Goal: Information Seeking & Learning: Check status

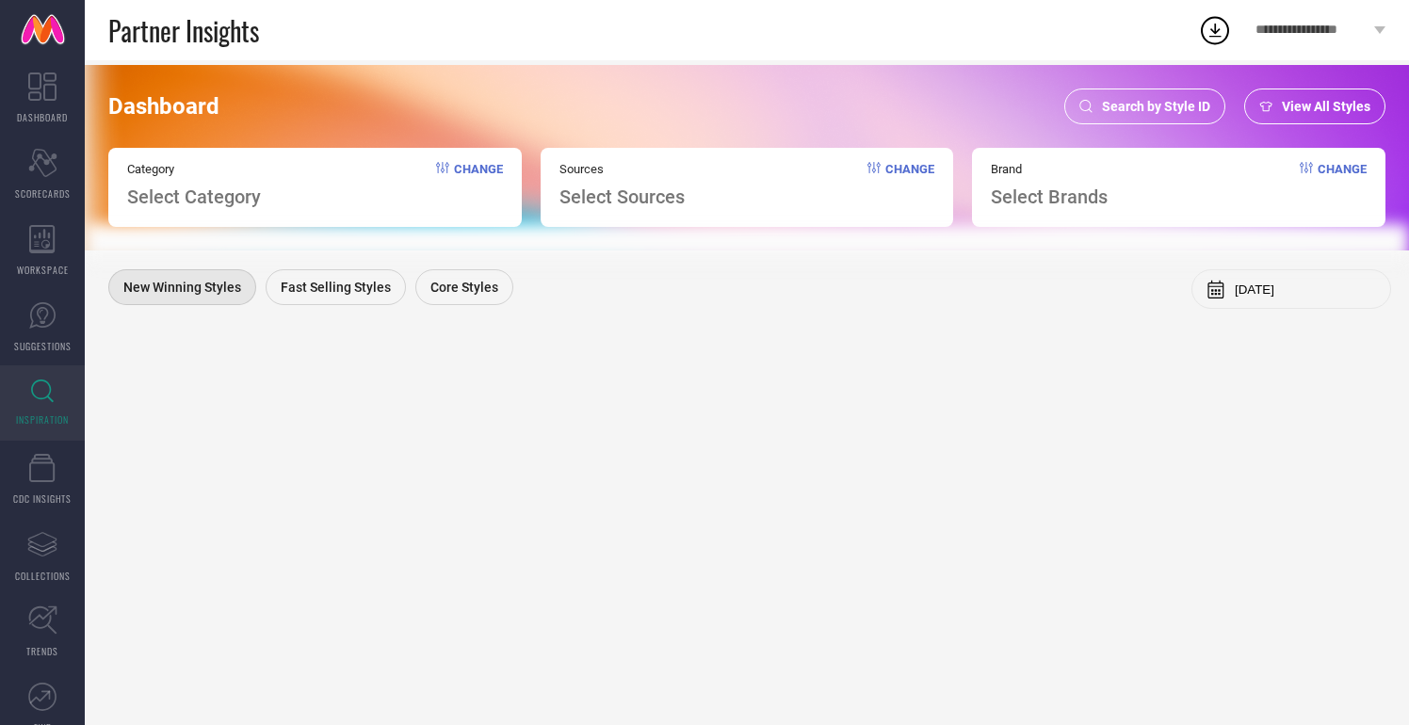
click at [1162, 107] on span "Search by Style ID" at bounding box center [1156, 106] width 108 height 15
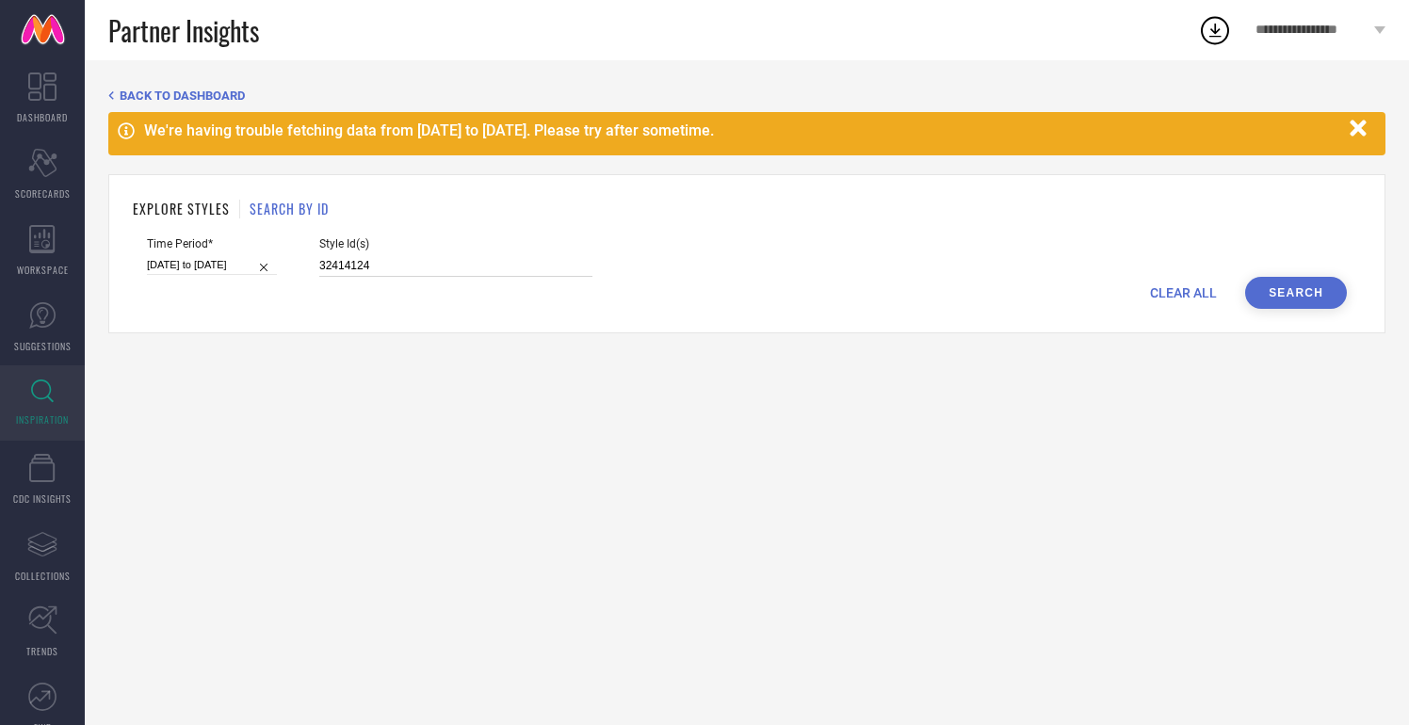
click at [343, 271] on input "32414124" at bounding box center [455, 266] width 273 height 22
paste input "21983654,21983652,21983674,21983668,21388794,21388742,22680498,23004322,2408989…"
type input "21983654,21983652,21983674,21983668,21388794,21388742,22680498,23004322,2408989…"
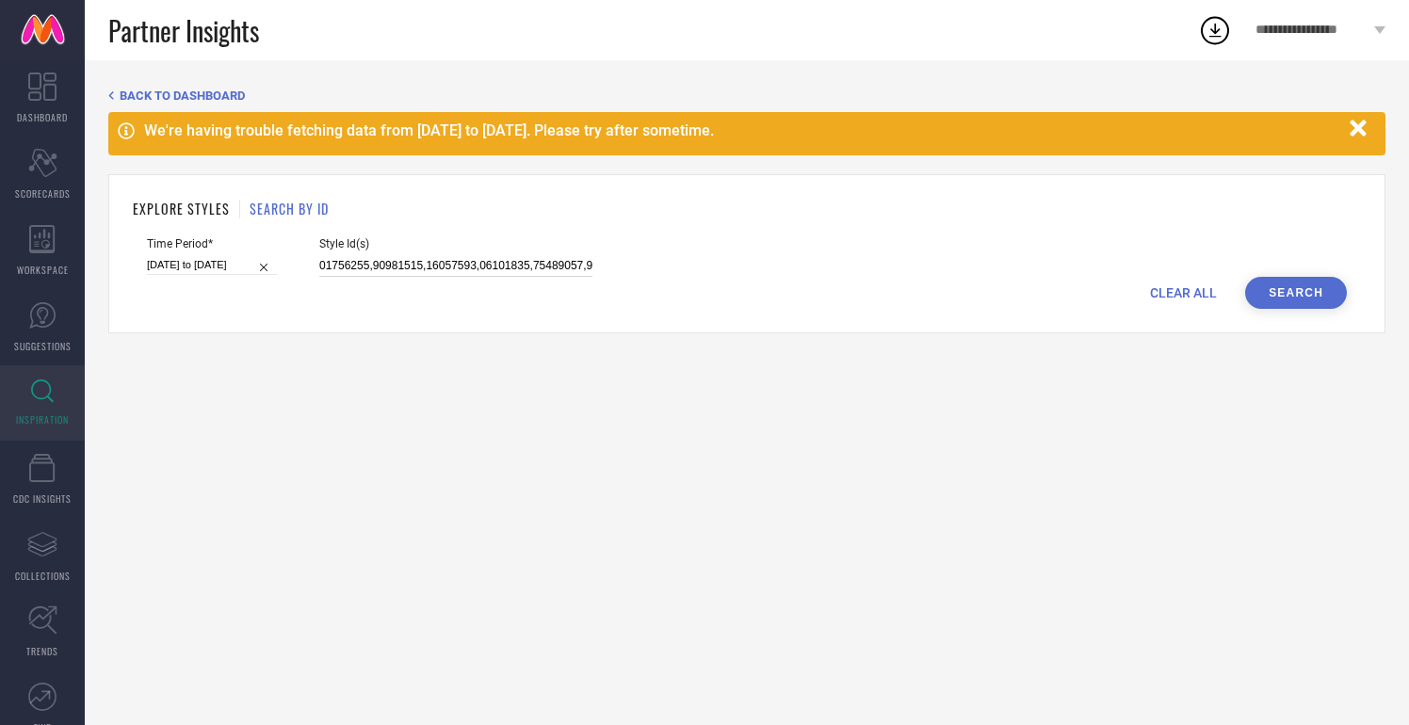
scroll to position [0, 6185]
click at [203, 268] on input "01-02-2025 to 31-07-2025" at bounding box center [212, 265] width 130 height 20
select select "1"
select select "2025"
select select "2"
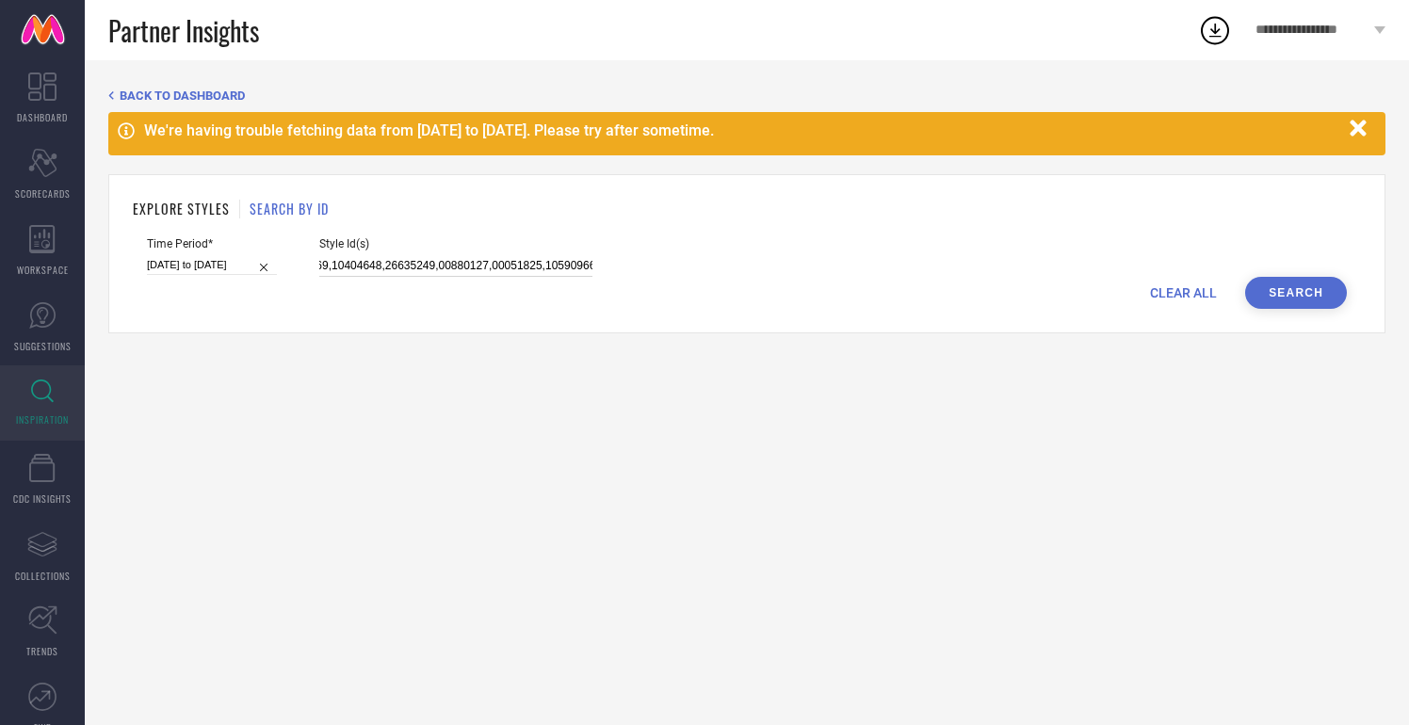
select select "2025"
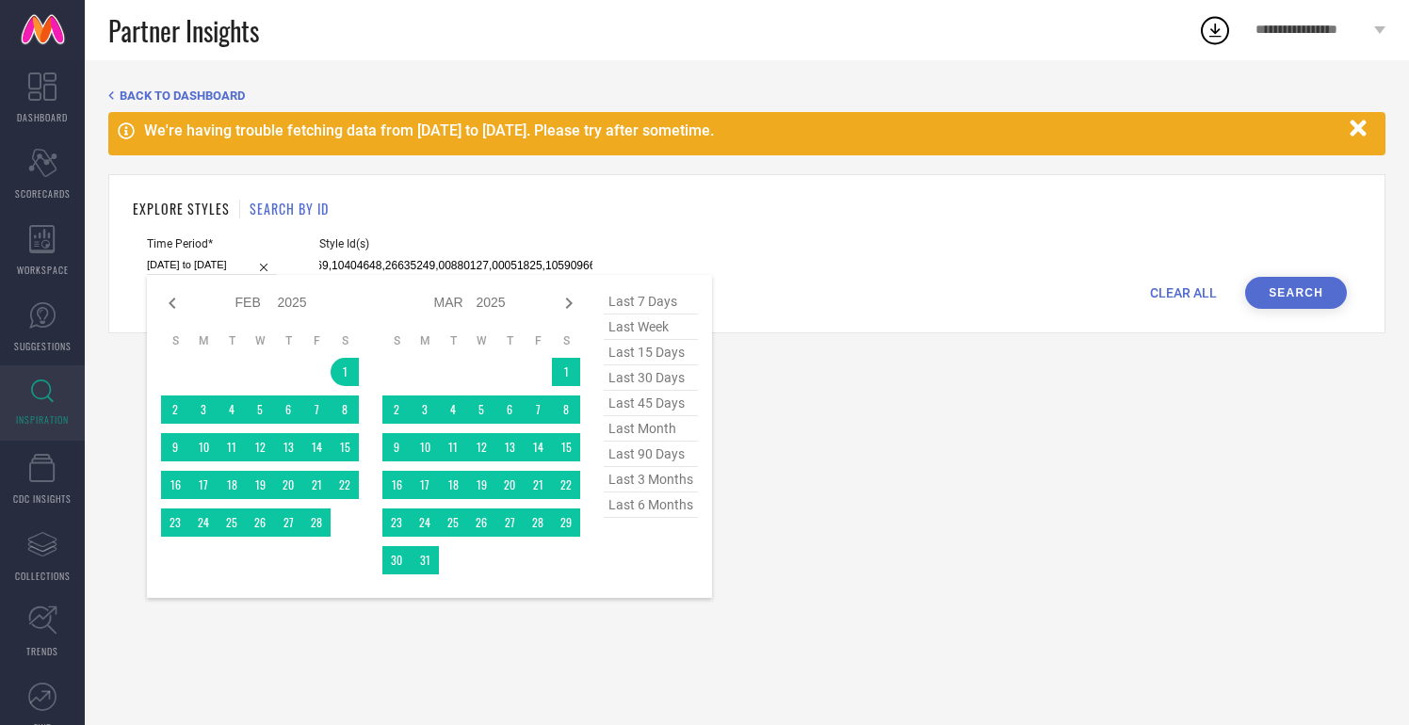
type input "21983654,21983652,21983674,21983668,21388794,21388742,22680498,23004322,2408989…"
click at [651, 505] on span "last 6 months" at bounding box center [651, 505] width 94 height 25
type input "[DATE] to [DATE]"
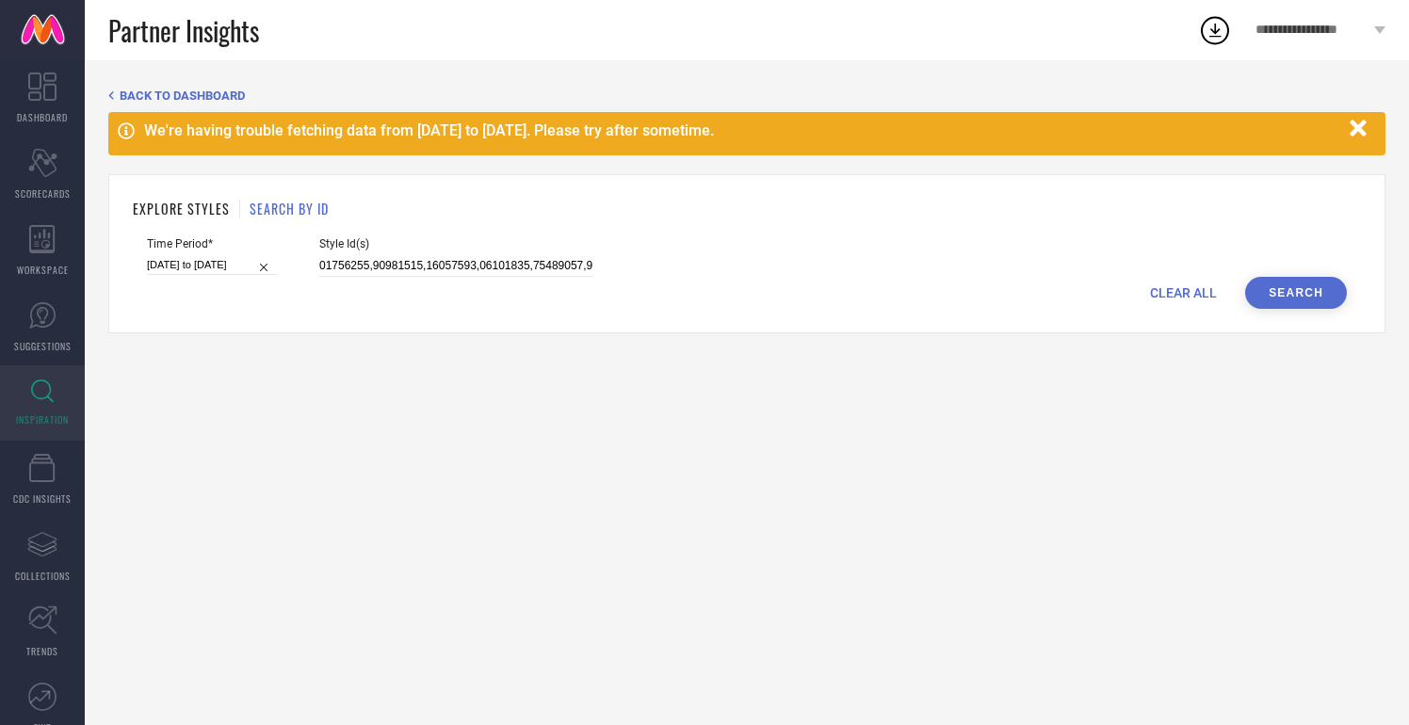
click at [1277, 295] on button "Search" at bounding box center [1296, 293] width 102 height 32
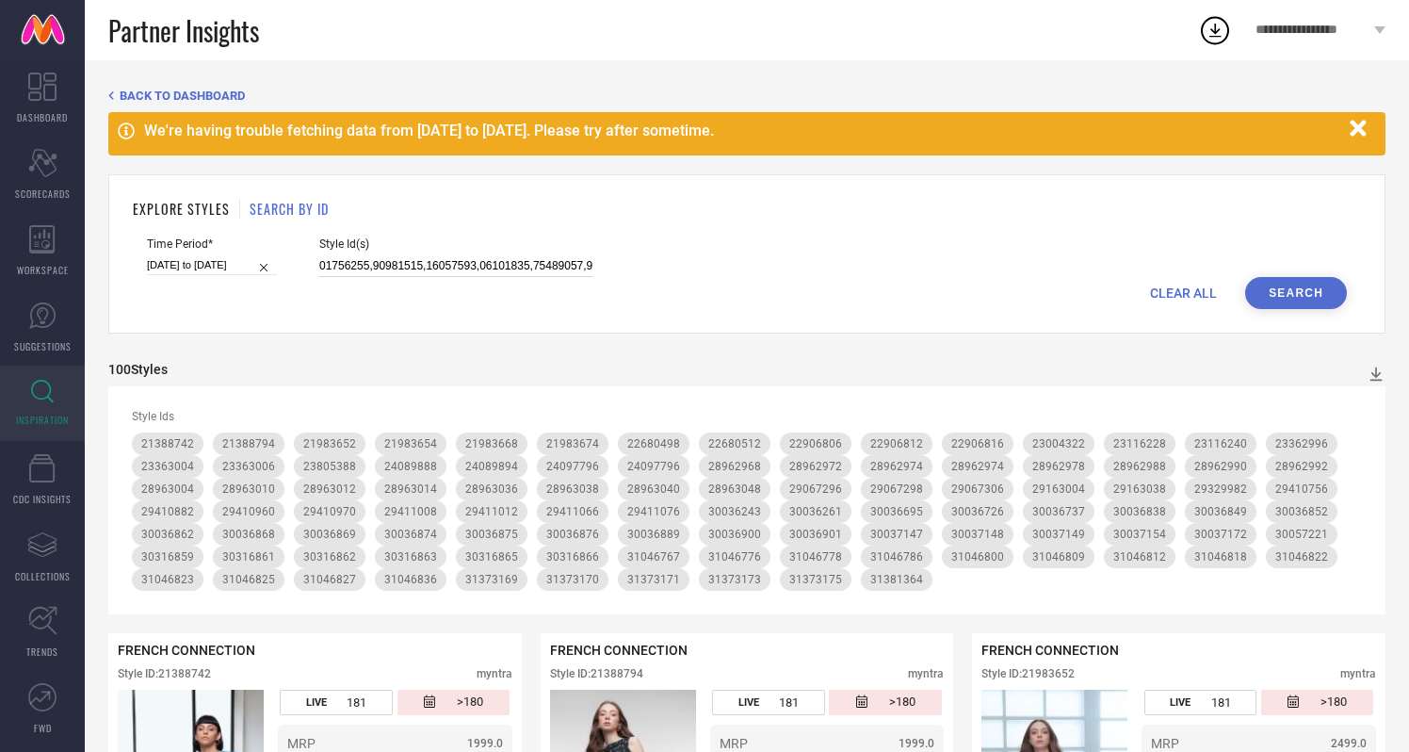
click at [350, 263] on input at bounding box center [455, 266] width 273 height 22
paste input "2054 21982120 21982048 28962990 28963036 31046794 31046776 30037166 30036252 29…"
click at [1278, 293] on button "Search" at bounding box center [1296, 293] width 102 height 32
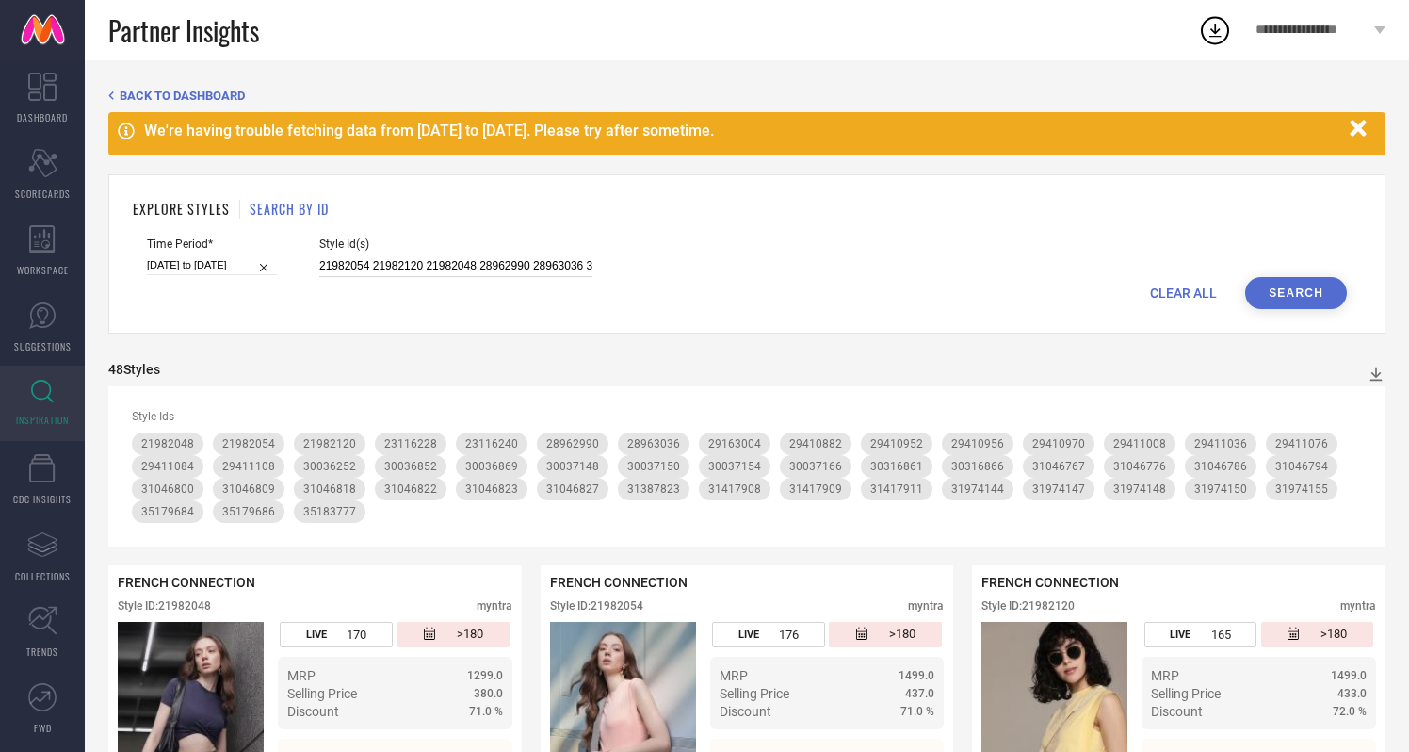
click at [321, 265] on input "21982054 21982120 21982048 28962990 28963036 31046794 31046776 30037166 3003625…" at bounding box center [455, 266] width 273 height 22
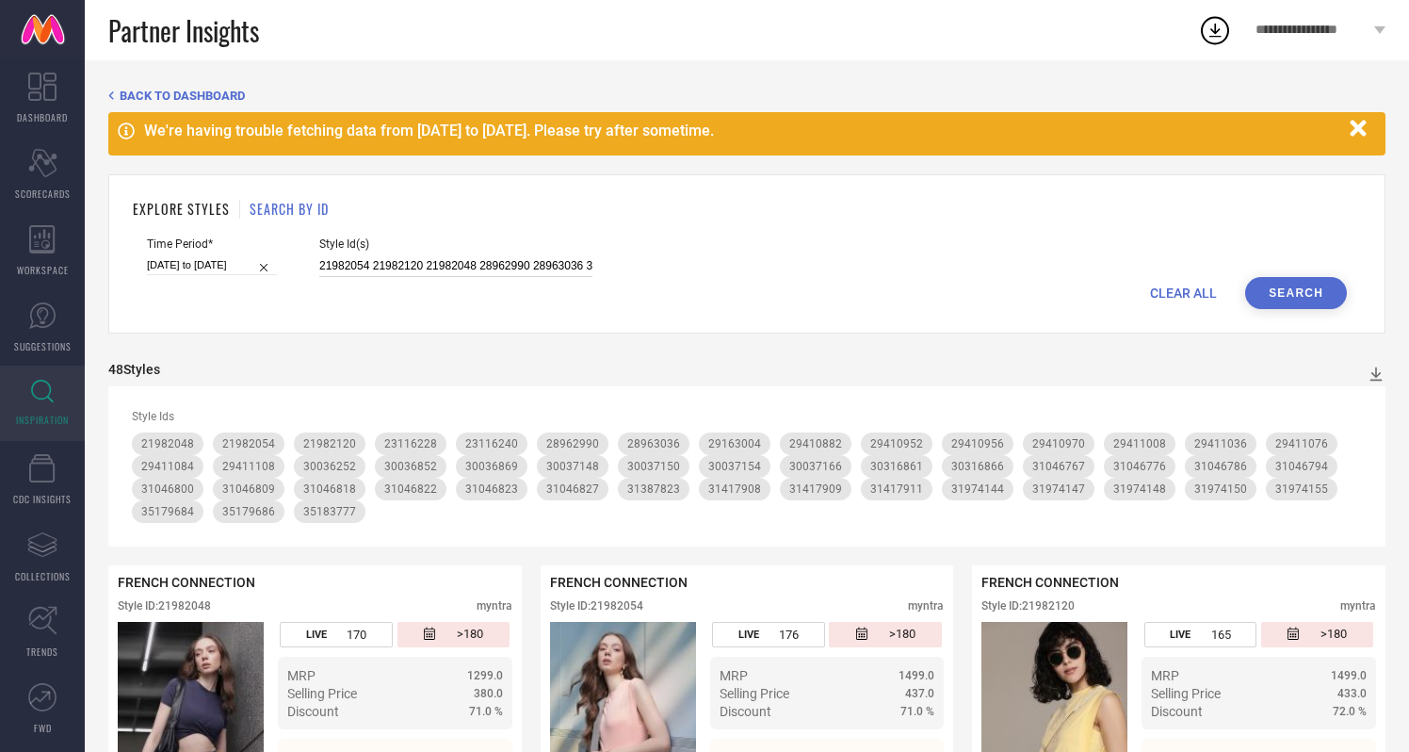
click at [321, 265] on input "21982054 21982120 21982048 28962990 28963036 31046794 31046776 30037166 3003625…" at bounding box center [455, 266] width 273 height 22
paste input "3116282 23116268 21388784 23116222 21388726 23116236 24202634 23131460 23131458…"
type input "23116282 23116268 21388784 23116222 21388726 23116236 24202634 23131460 2313145…"
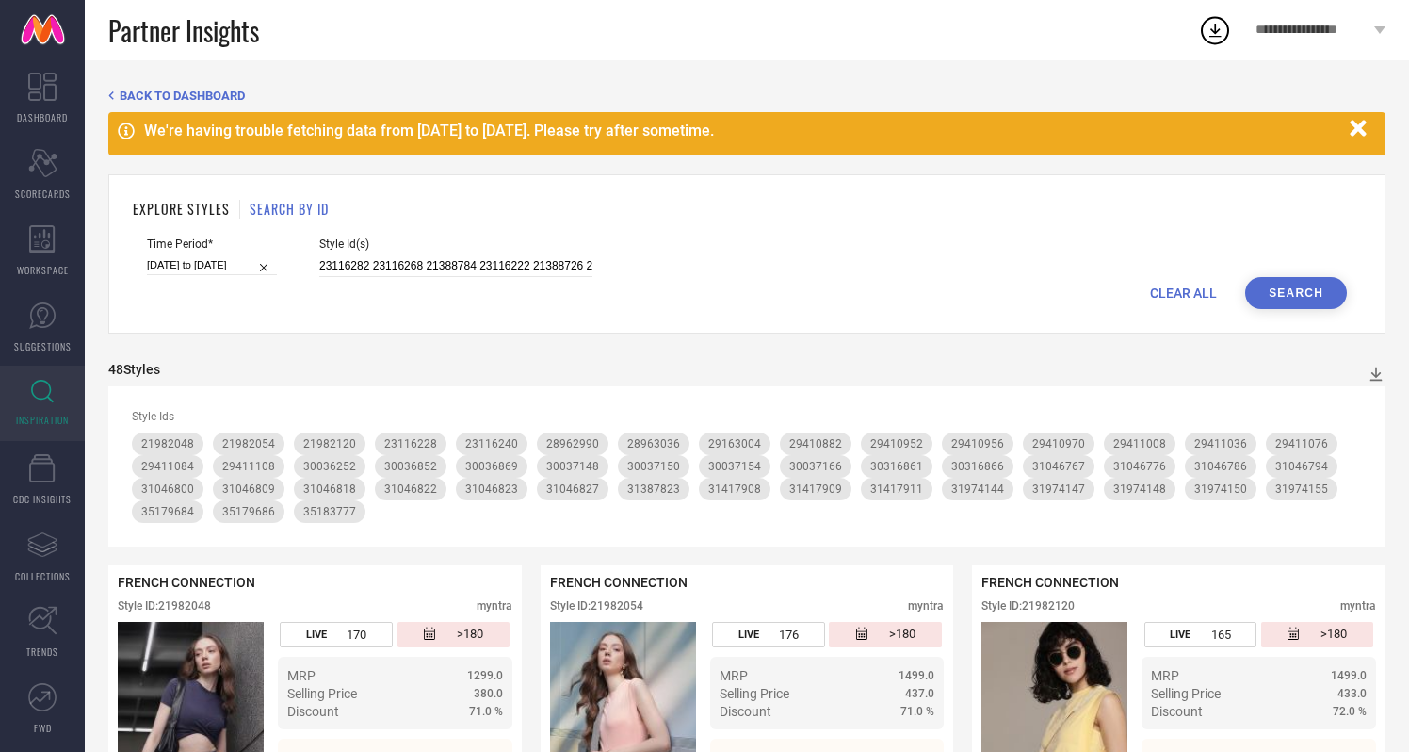
click at [1296, 293] on button "Search" at bounding box center [1296, 293] width 102 height 32
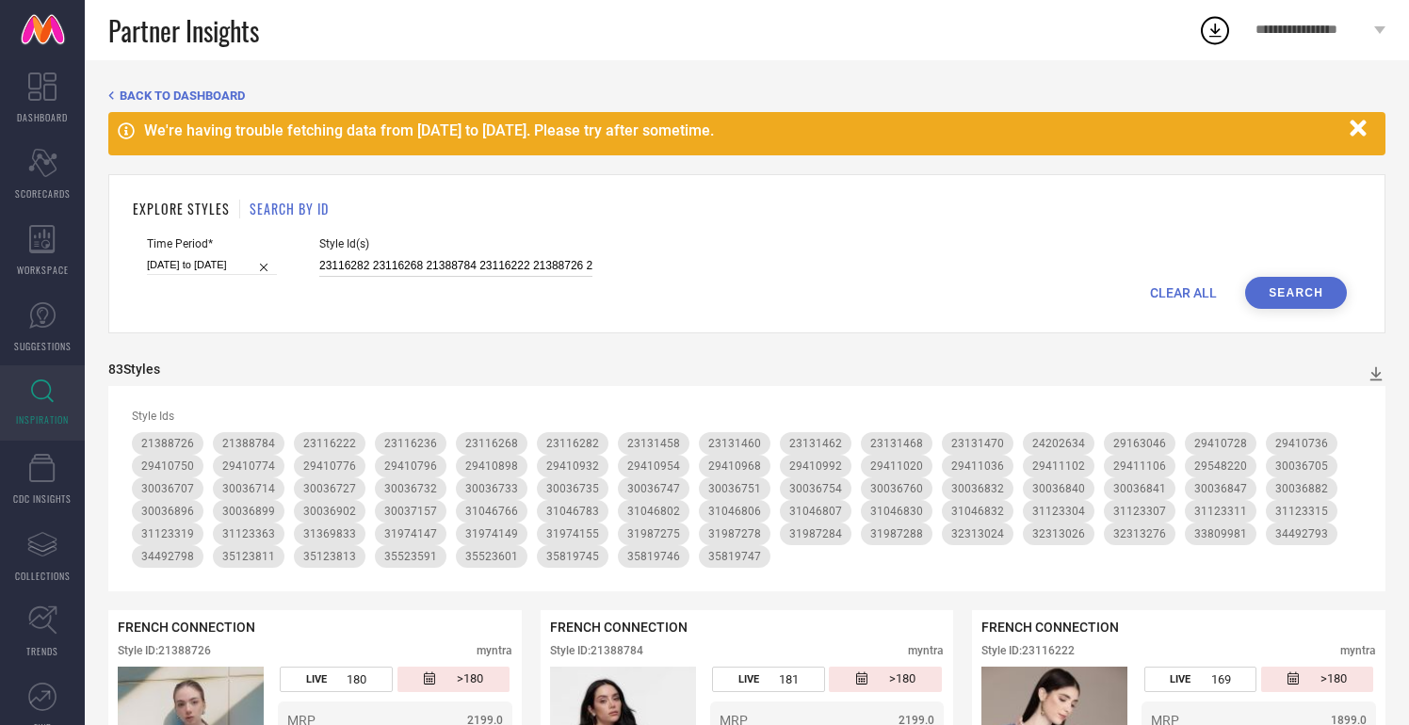
click at [494, 262] on input "23116282 23116268 21388784 23116222 21388726 23116236 24202634 23131460 2313145…" at bounding box center [455, 266] width 273 height 22
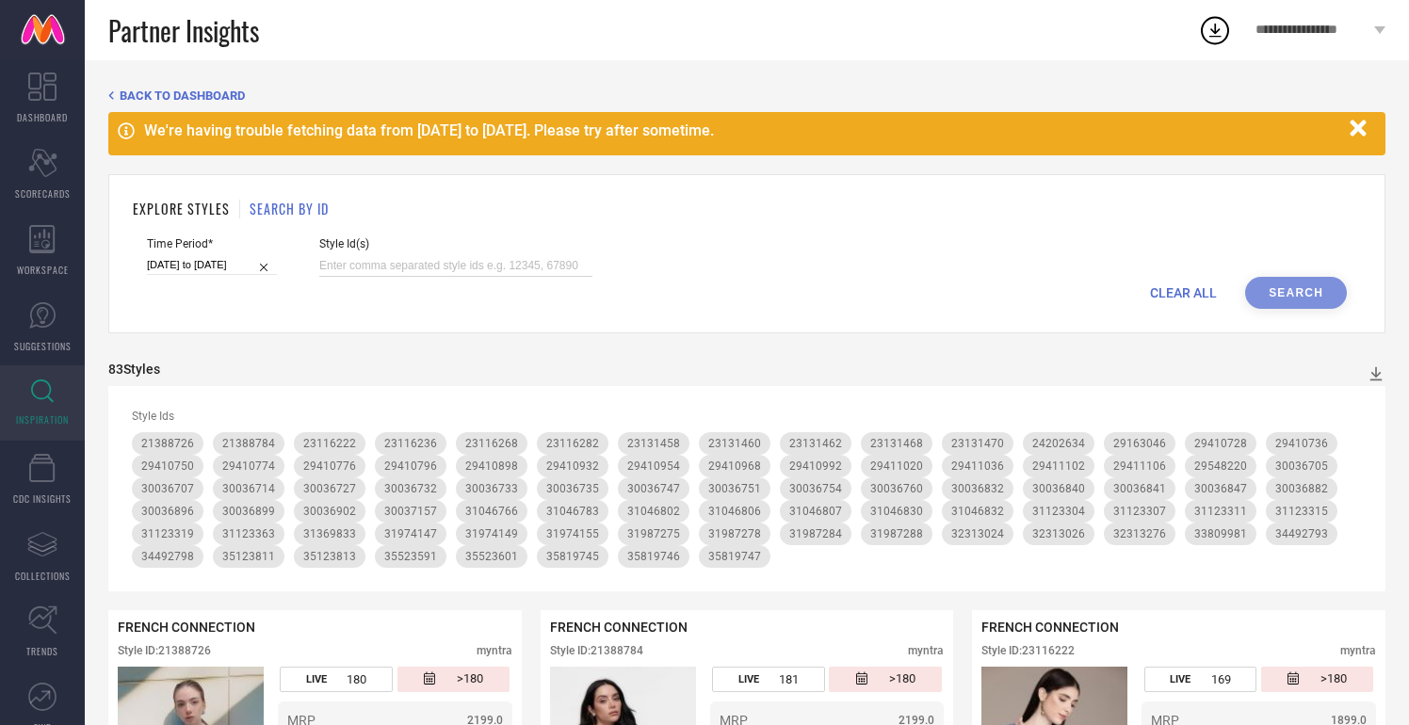
paste input "21982152 30055346 30055344 30055343 30055347 21388788 21388776 23116226 2311626…"
type input "21982152 30055346 30055344 30055343 30055347 21388788 21388776 23116226 2311626…"
click at [1305, 290] on button "Search" at bounding box center [1296, 293] width 102 height 32
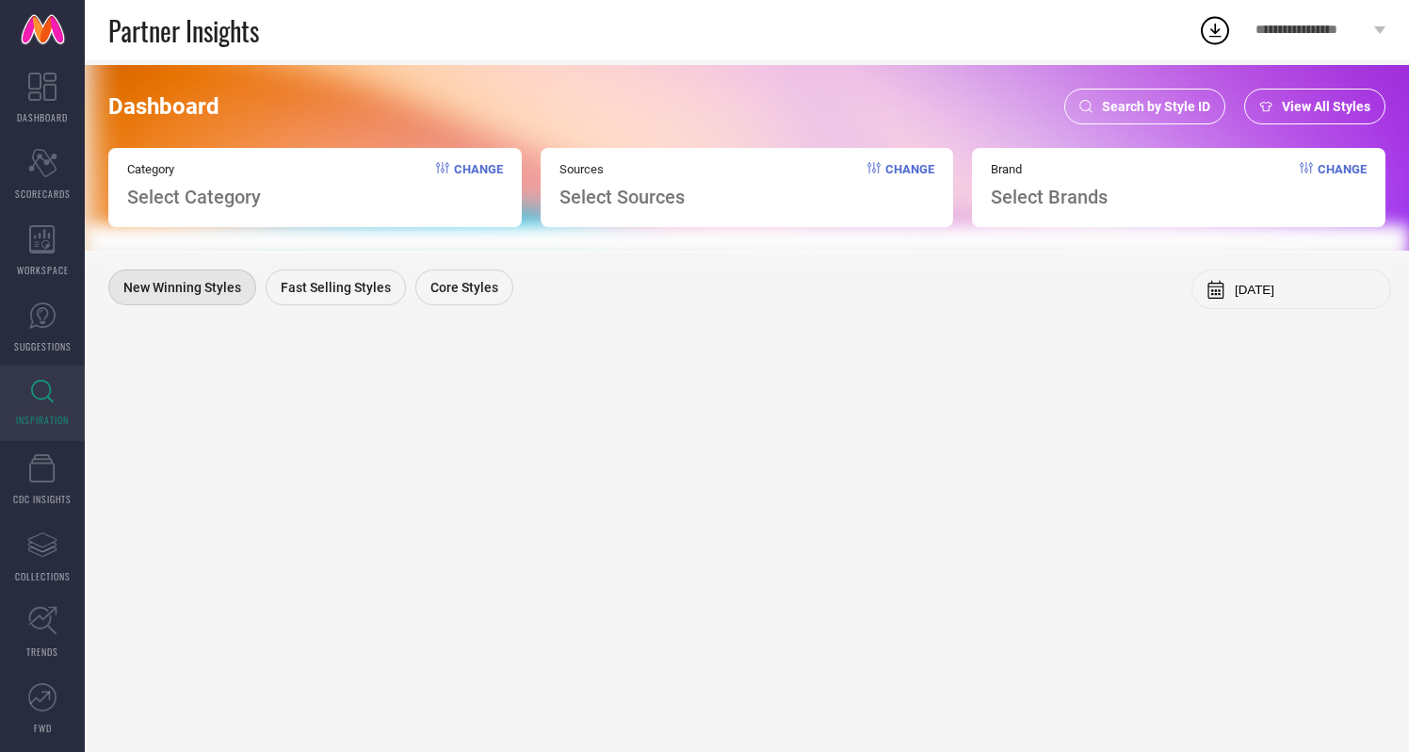
click at [1116, 120] on div "Search by Style ID" at bounding box center [1144, 107] width 161 height 36
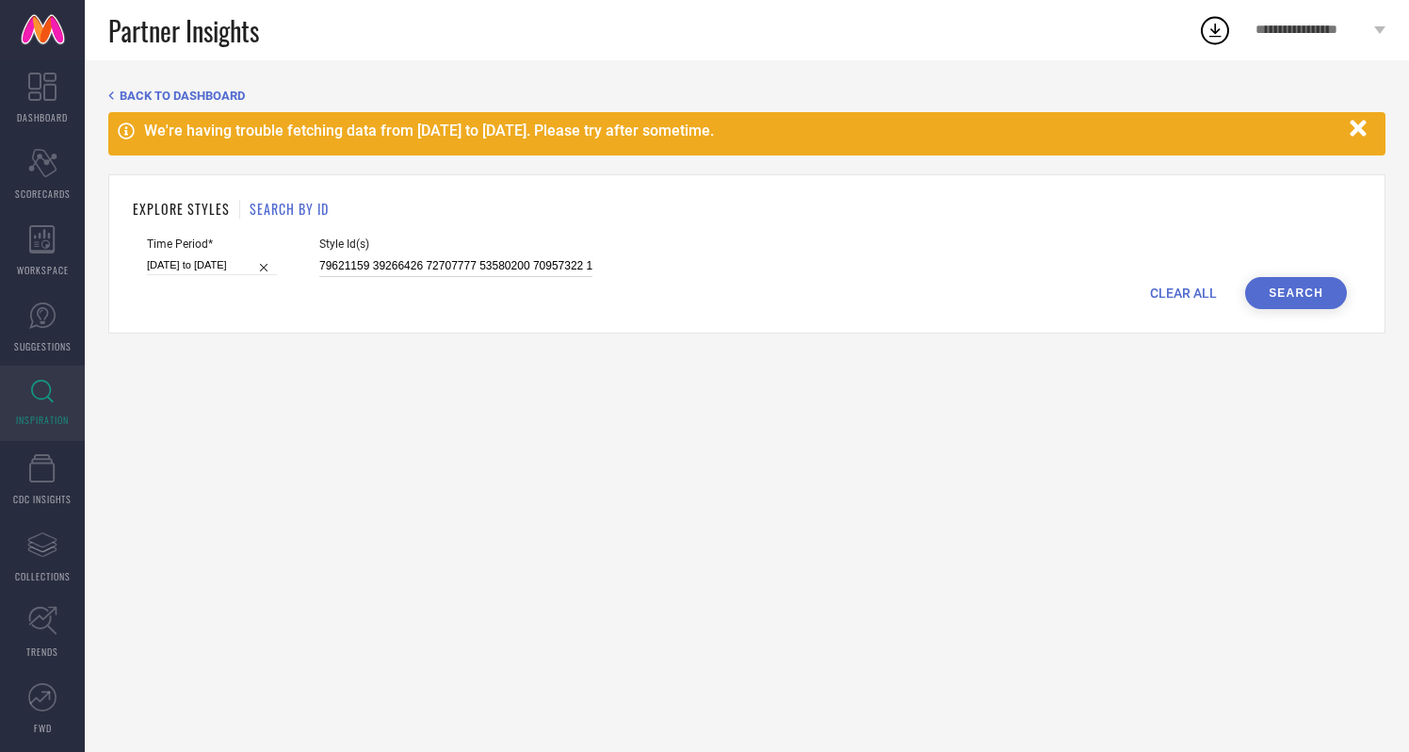
click at [394, 265] on input at bounding box center [455, 266] width 273 height 22
paste input "23116216 23116214 23805406 22678844 22678840 21981986 21982054 30055345 3160591…"
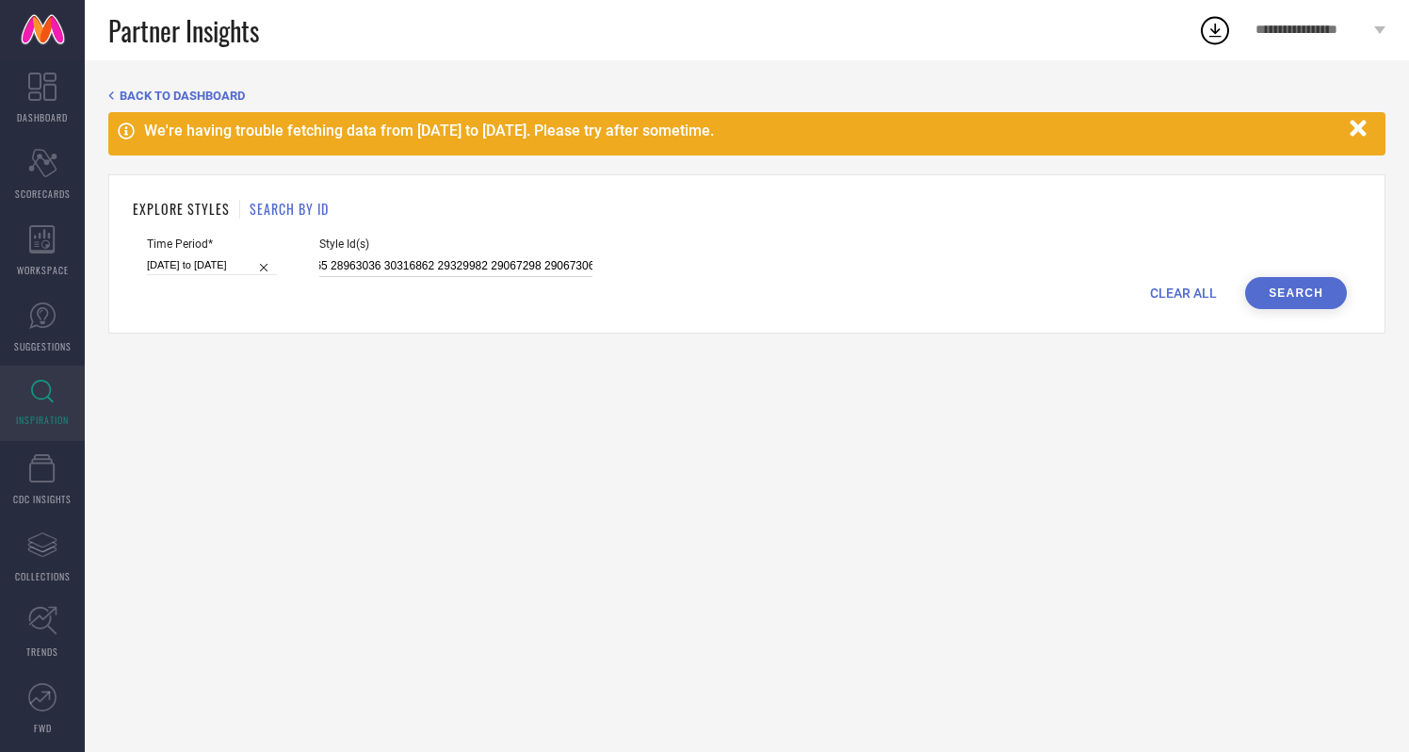
type input "23116216 23116214 23805406 22678844 22678840 21981986 21982054 30055345 3160591…"
click at [1296, 297] on button "Search" at bounding box center [1296, 293] width 102 height 32
select select "2"
select select "2025"
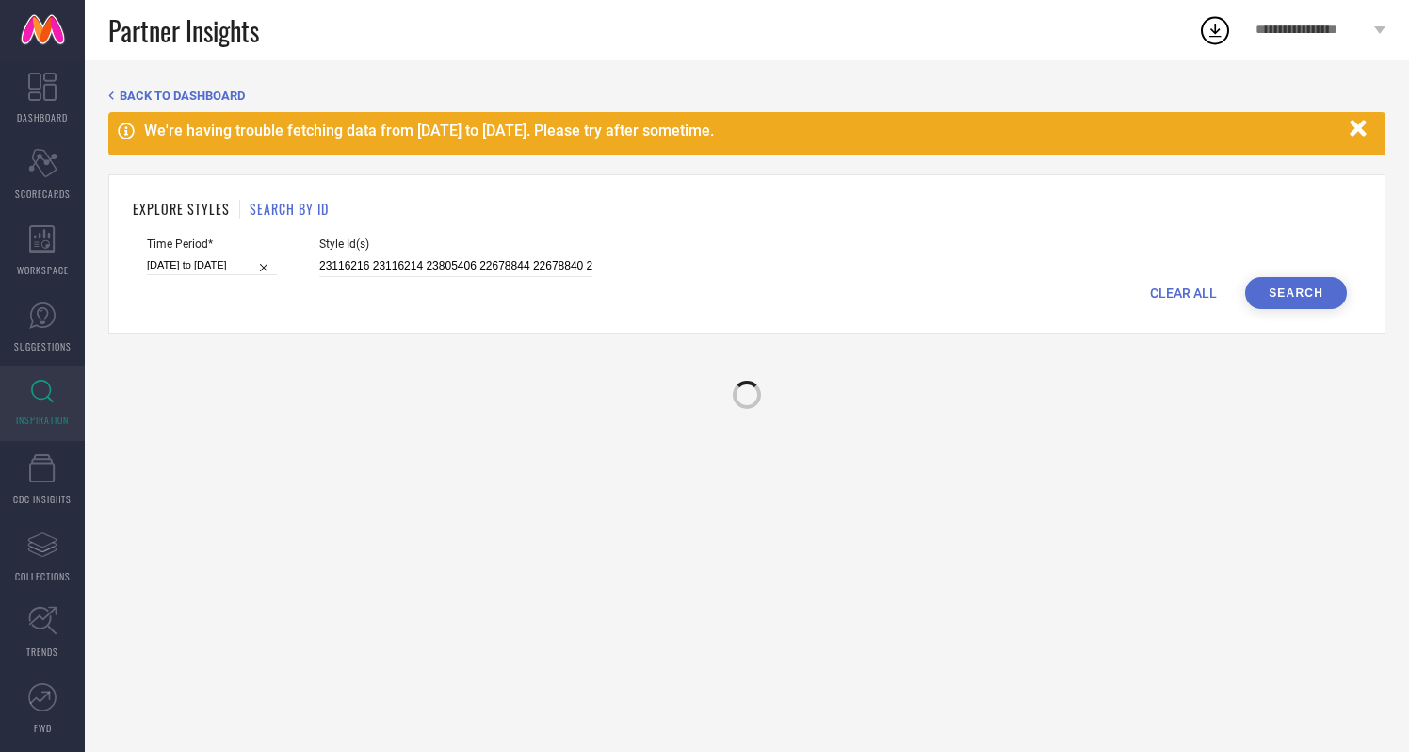
select select "3"
select select "2025"
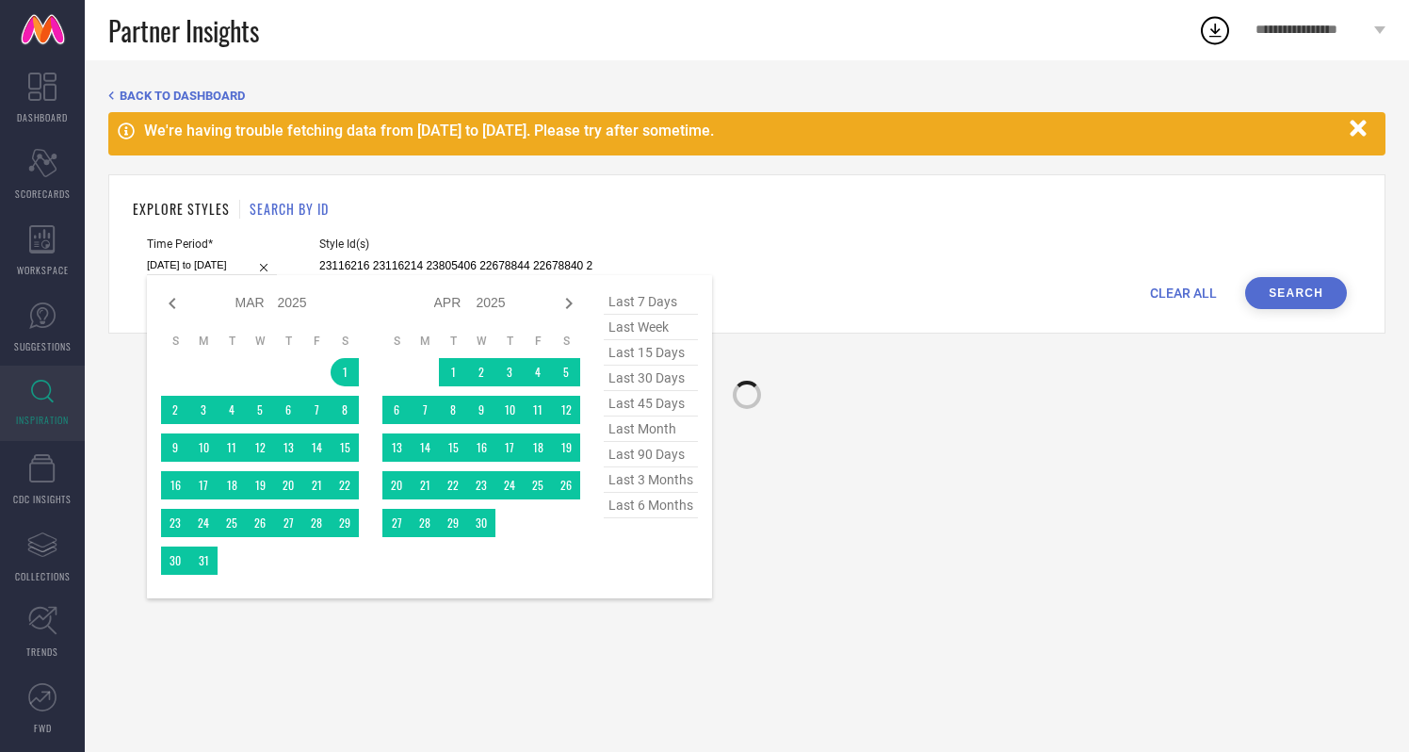
click at [203, 264] on input "[DATE] to [DATE]" at bounding box center [212, 265] width 130 height 20
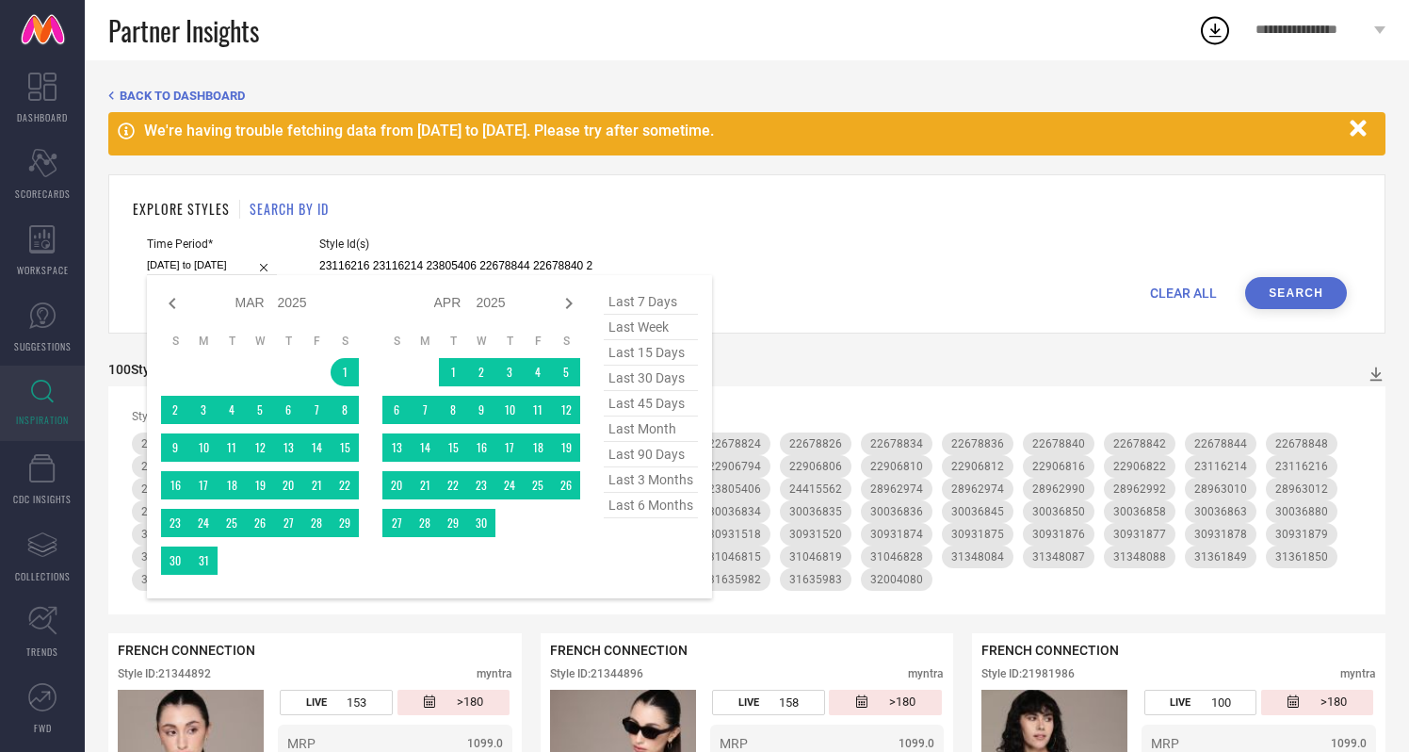
click at [652, 510] on span "last 6 months" at bounding box center [651, 505] width 94 height 25
type input "[DATE] to [DATE]"
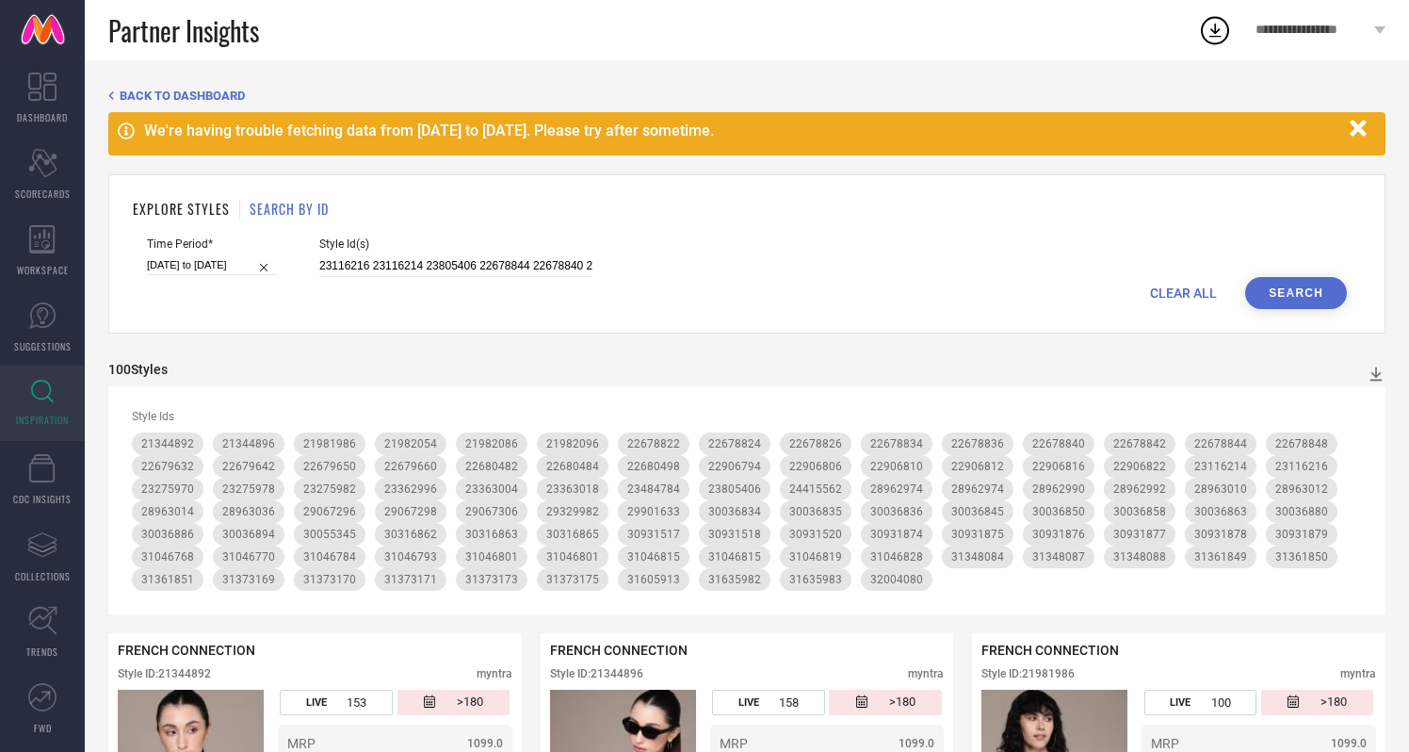
click at [1281, 293] on button "Search" at bounding box center [1296, 293] width 102 height 32
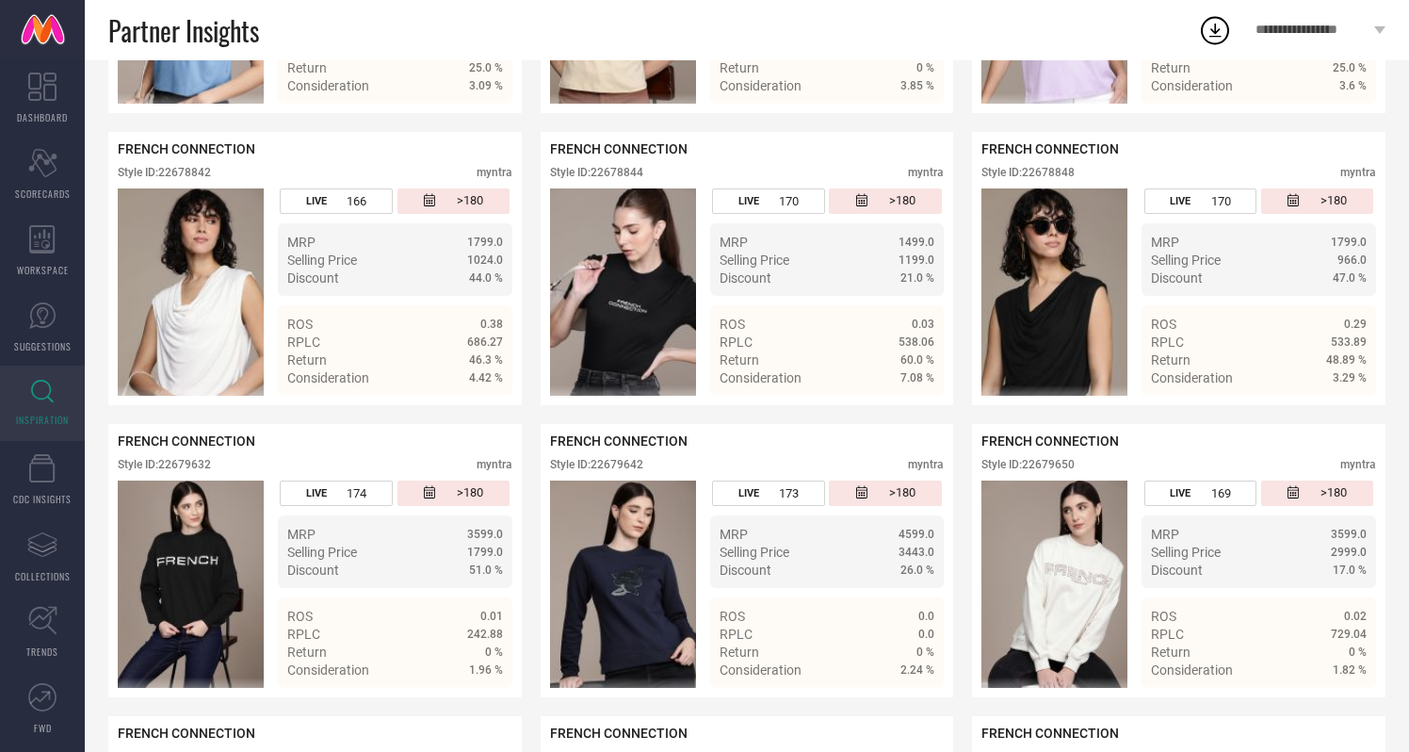
scroll to position [1611, 0]
